Goal: Complete application form

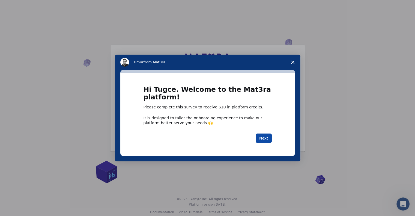
click at [263, 135] on button "Next" at bounding box center [264, 137] width 16 height 9
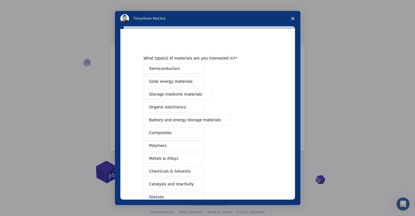
click at [168, 143] on button "Polymers" at bounding box center [173, 145] width 60 height 11
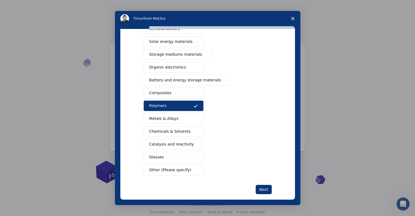
scroll to position [46, 0]
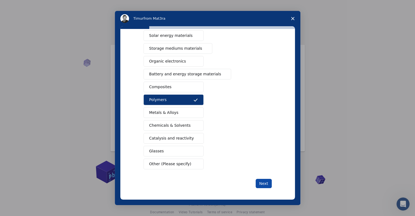
click at [263, 179] on button "Next" at bounding box center [264, 183] width 16 height 9
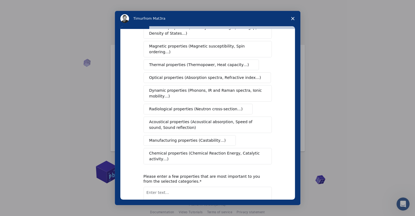
scroll to position [0, 0]
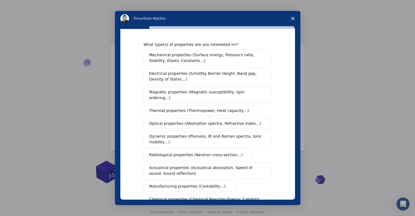
click at [204, 59] on span "Mechanical properties (Surface energy, Poisson's ratio, Stability, Elastic Cons…" at bounding box center [206, 57] width 114 height 11
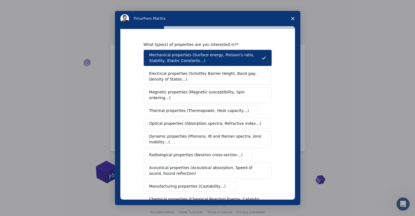
click at [197, 108] on span "Thermal properties (Thermopower, Heat capacity…)" at bounding box center [199, 111] width 100 height 6
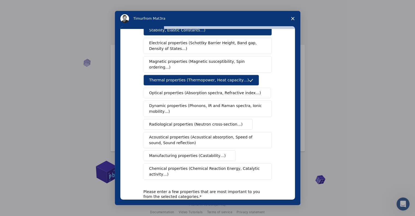
scroll to position [74, 0]
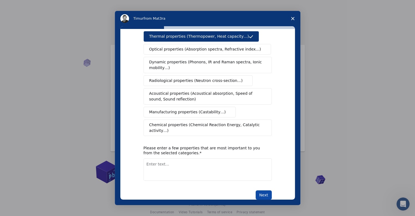
click at [265, 190] on button "Next" at bounding box center [264, 194] width 16 height 9
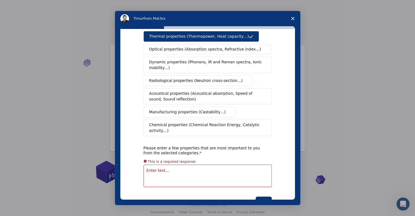
click at [218, 164] on textarea "Enter text..." at bounding box center [207, 175] width 128 height 22
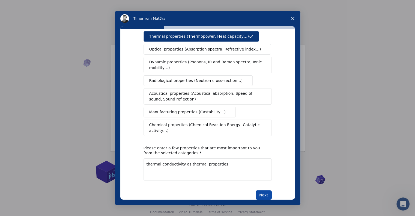
type textarea "thermal conductivity as thermal properties"
drag, startPoint x: 261, startPoint y: 183, endPoint x: 271, endPoint y: 187, distance: 10.2
click at [262, 190] on button "Next" at bounding box center [264, 194] width 16 height 9
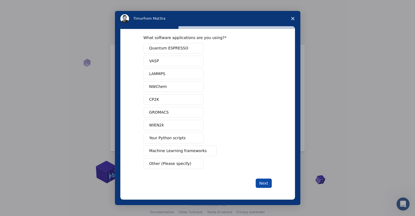
click at [263, 183] on button "Next" at bounding box center [264, 182] width 16 height 9
click at [180, 172] on div "What software applications are you using? Quantum ESPRESSO VASP LAMMPS NWChem C…" at bounding box center [207, 111] width 128 height 152
click at [264, 186] on button "Next" at bounding box center [264, 182] width 16 height 9
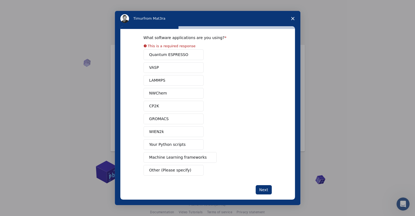
click at [173, 144] on div "Quantum ESPRESSO VASP LAMMPS NWChem CP2K GROMACS WIEN2k Your Python scripts Mac…" at bounding box center [207, 112] width 128 height 126
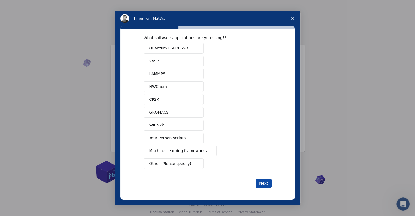
click at [259, 184] on button "Next" at bounding box center [264, 182] width 16 height 9
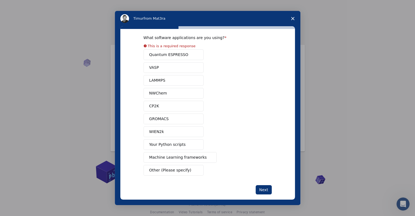
click at [172, 141] on button "Your Python scripts" at bounding box center [173, 144] width 60 height 11
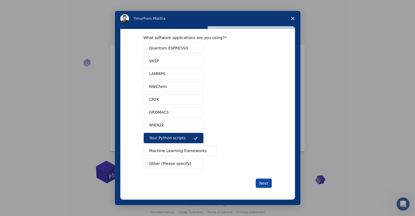
click at [260, 182] on button "Next" at bounding box center [264, 182] width 16 height 9
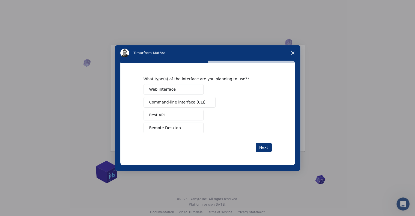
scroll to position [0, 0]
click at [173, 128] on span "Remote Desktop" at bounding box center [165, 128] width 32 height 6
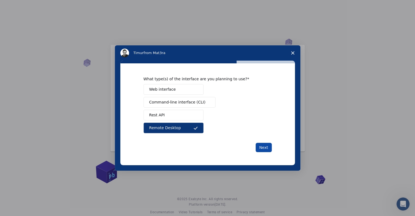
click at [260, 145] on button "Next" at bounding box center [264, 147] width 16 height 9
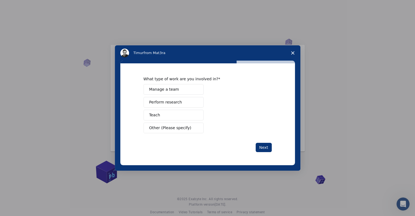
click at [177, 102] on span "Perform research" at bounding box center [165, 102] width 33 height 6
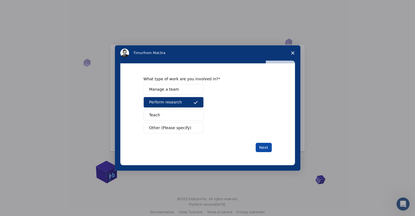
click at [268, 147] on button "Next" at bounding box center [264, 147] width 16 height 9
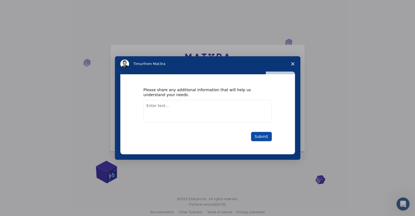
click at [266, 134] on button "Submit" at bounding box center [261, 136] width 21 height 9
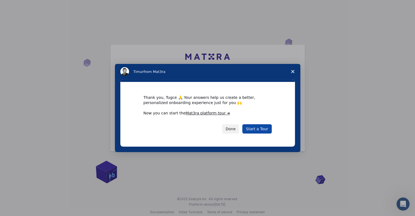
click at [261, 130] on link "Start a Tour" at bounding box center [256, 128] width 29 height 9
